Goal: Obtain resource: Obtain resource

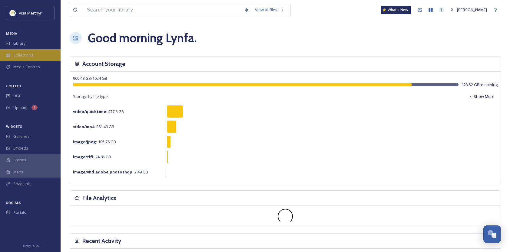
click at [23, 57] on span "Collections" at bounding box center [23, 55] width 20 height 6
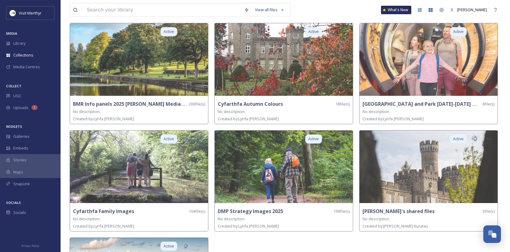
scroll to position [40, 0]
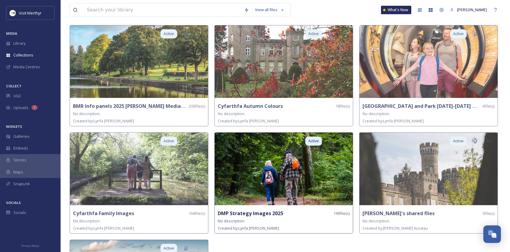
click at [256, 213] on strong "DMP Strategy Images 2025" at bounding box center [250, 213] width 65 height 7
click at [252, 213] on strong "DMP Strategy Images 2025" at bounding box center [250, 213] width 65 height 7
click at [312, 186] on img at bounding box center [284, 169] width 138 height 73
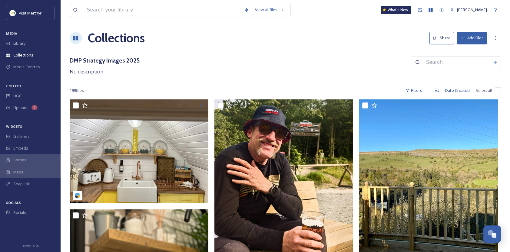
click at [436, 37] on icon at bounding box center [435, 38] width 4 height 4
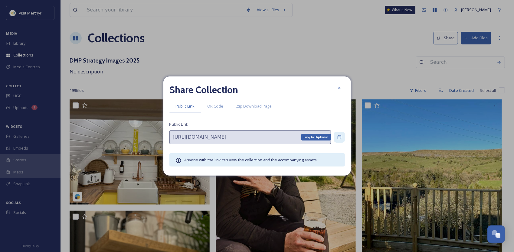
click at [341, 134] on div "Copy to Clipboard" at bounding box center [339, 137] width 11 height 11
